Goal: Task Accomplishment & Management: Manage account settings

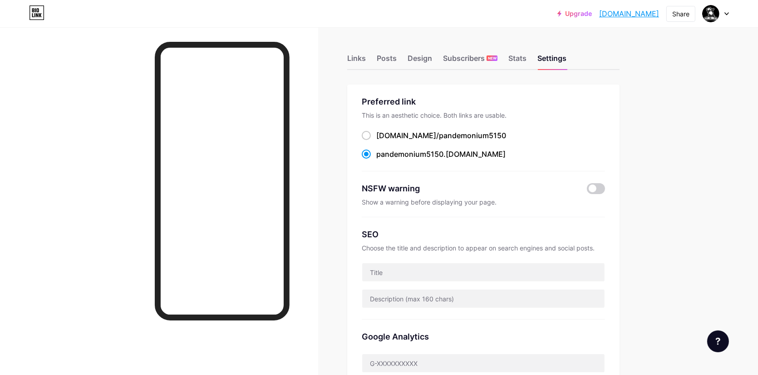
click at [727, 15] on div at bounding box center [716, 13] width 26 height 16
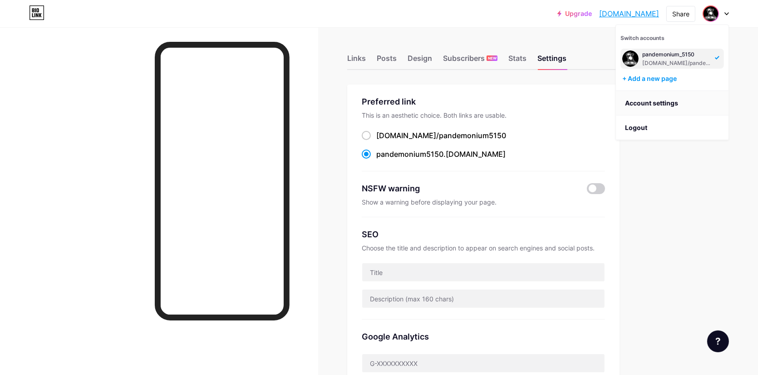
click at [672, 114] on link "Account settings" at bounding box center [672, 103] width 113 height 25
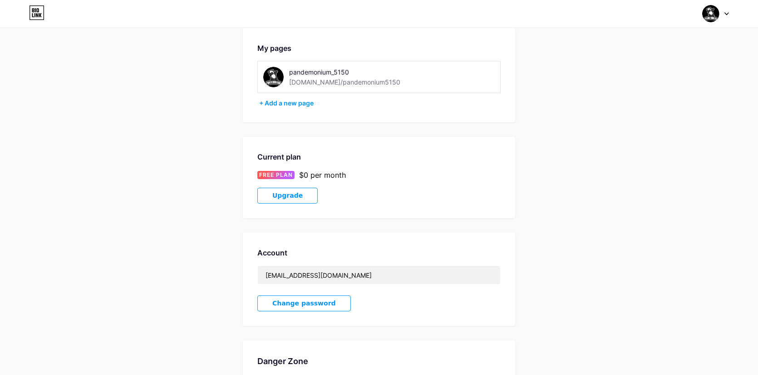
scroll to position [136, 0]
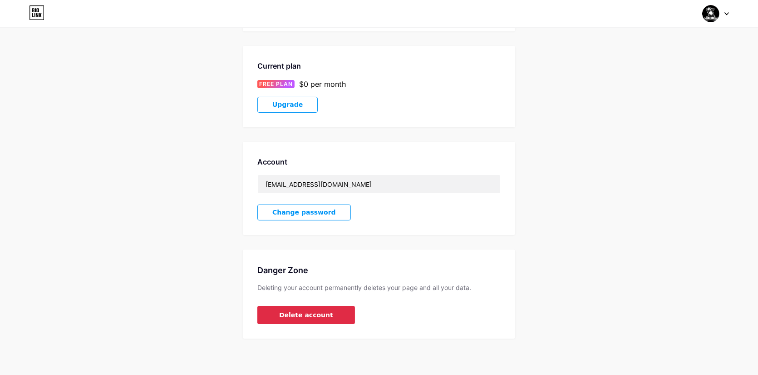
click at [306, 317] on span "Delete account" at bounding box center [306, 315] width 54 height 10
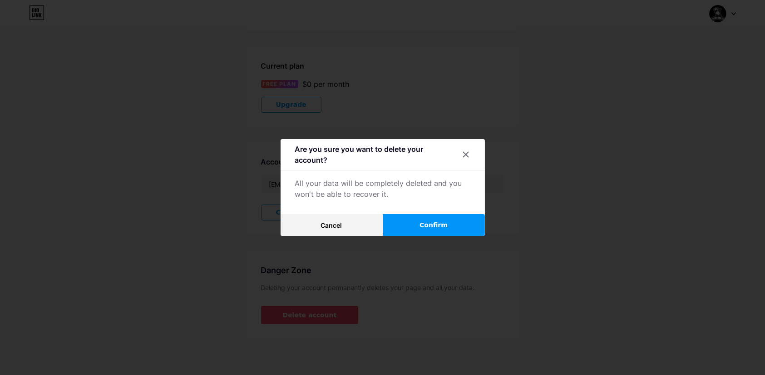
click at [432, 230] on button "Confirm" at bounding box center [434, 225] width 102 height 22
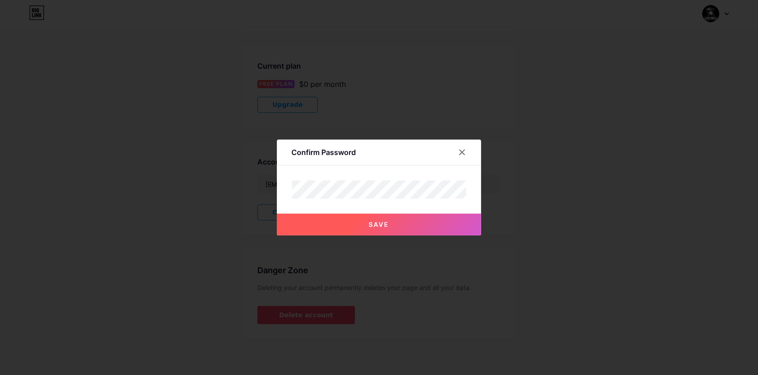
click at [382, 230] on button "Save" at bounding box center [379, 224] width 204 height 22
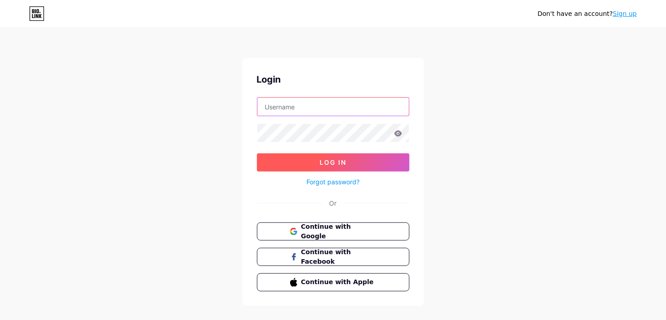
type input "[EMAIL_ADDRESS][DOMAIN_NAME]"
click at [322, 159] on span "Log In" at bounding box center [333, 162] width 27 height 8
